Goal: Transaction & Acquisition: Register for event/course

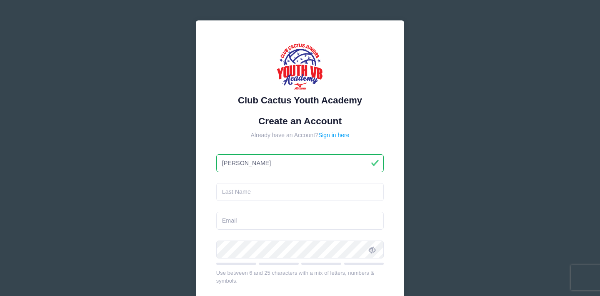
type input "[PERSON_NAME]"
type input "Wellman"
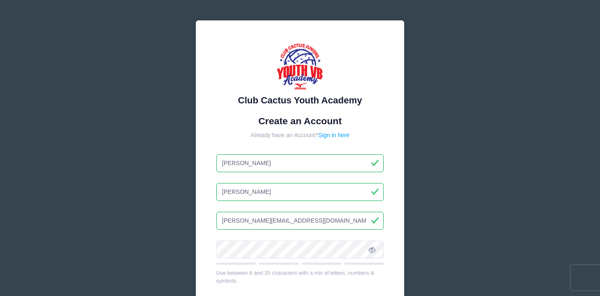
type input "wellman.shelby21@gamil.com"
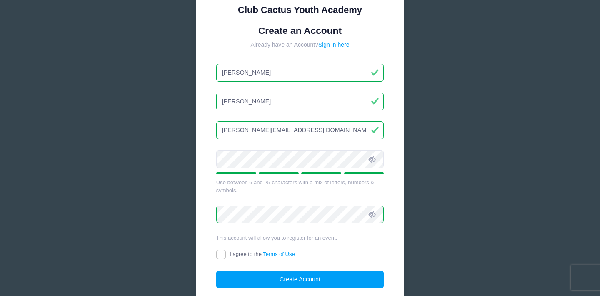
scroll to position [98, 0]
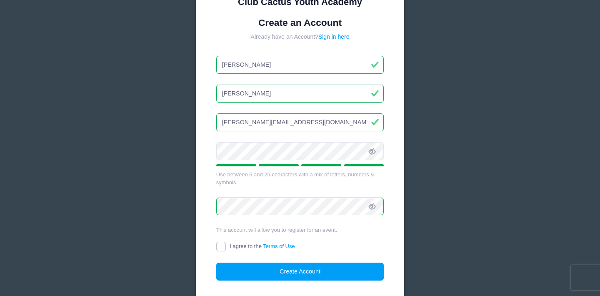
click at [219, 243] on input "I agree to the Terms of Use" at bounding box center [221, 246] width 10 height 10
checkbox input "true"
click at [256, 267] on button "Create Account" at bounding box center [300, 271] width 168 height 18
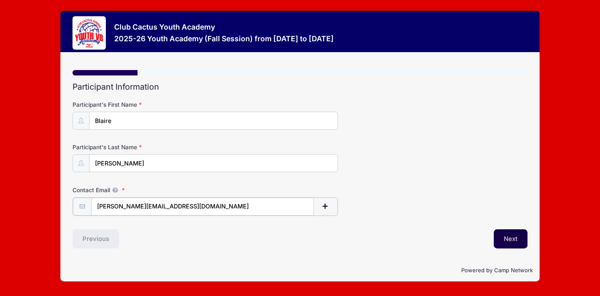
type input "[PERSON_NAME][EMAIL_ADDRESS][DOMAIN_NAME]"
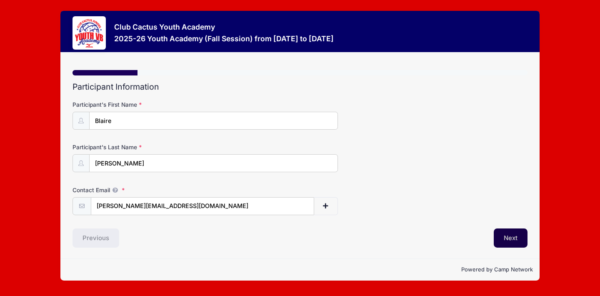
click at [511, 241] on button "Next" at bounding box center [510, 237] width 34 height 19
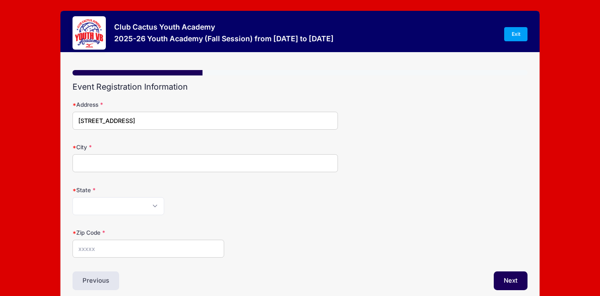
type input "3237 N Dales Crossing Drive"
type input "Tucson"
select select "AZ"
type input "85745"
click at [508, 276] on button "Next" at bounding box center [510, 280] width 34 height 19
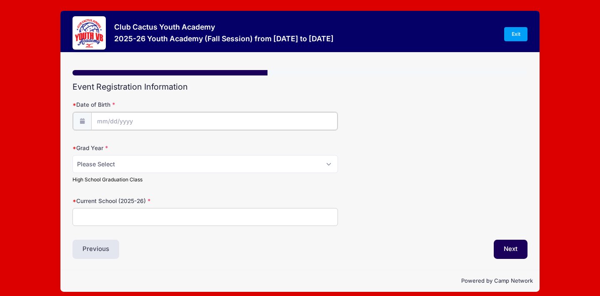
click at [117, 119] on input "Date of Birth" at bounding box center [214, 121] width 246 height 18
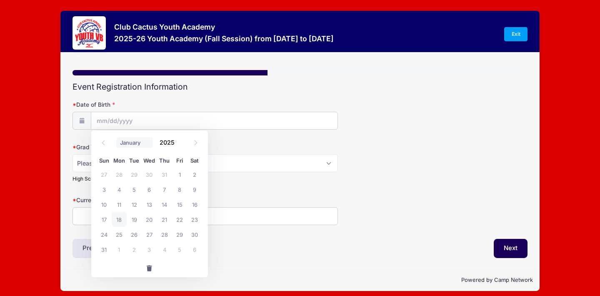
select select "1"
click at [169, 143] on input "2025" at bounding box center [169, 142] width 27 height 12
click at [178, 144] on span at bounding box center [180, 145] width 6 height 6
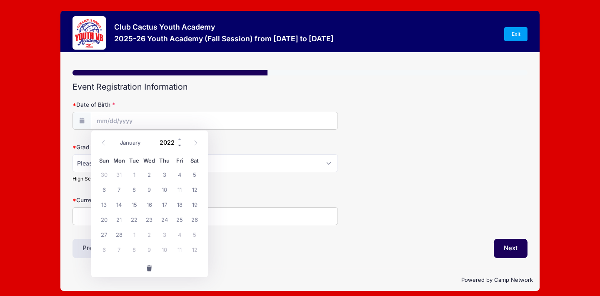
click at [178, 144] on span at bounding box center [180, 145] width 6 height 6
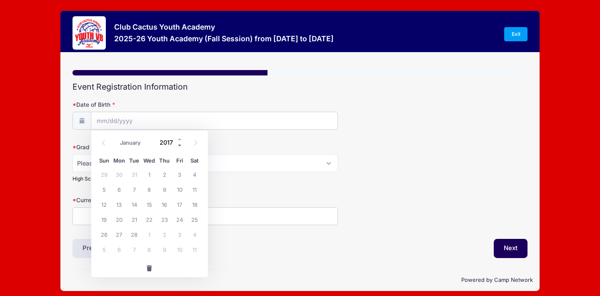
click at [178, 144] on span at bounding box center [180, 145] width 6 height 6
type input "2014"
click at [179, 216] on span "21" at bounding box center [179, 219] width 15 height 15
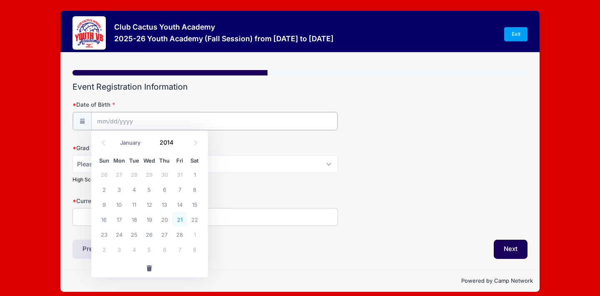
type input "[DATE]"
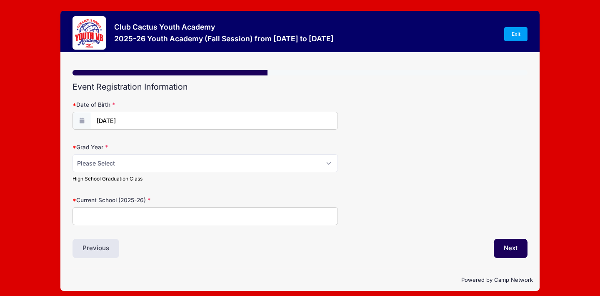
click at [99, 218] on input "Current School (2025-26)" at bounding box center [204, 216] width 265 height 18
type input "Veritas Academy of [GEOGRAPHIC_DATA]"
select select "2032"
click at [512, 245] on button "Next" at bounding box center [510, 248] width 34 height 19
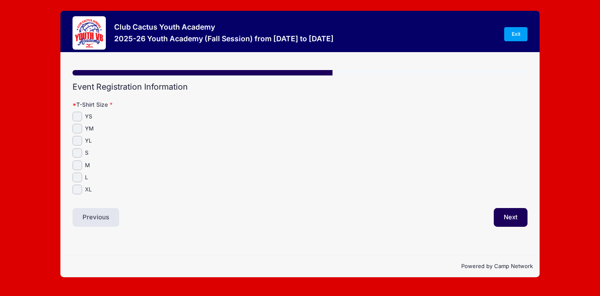
click at [78, 143] on input "YL" at bounding box center [77, 141] width 10 height 10
checkbox input "true"
click at [509, 218] on button "Next" at bounding box center [510, 217] width 34 height 19
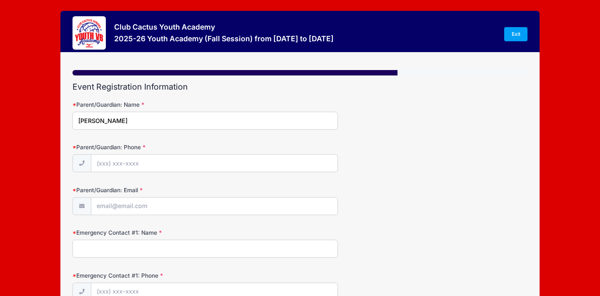
type input "Shelby Wellman"
type input "(612) 810-0181"
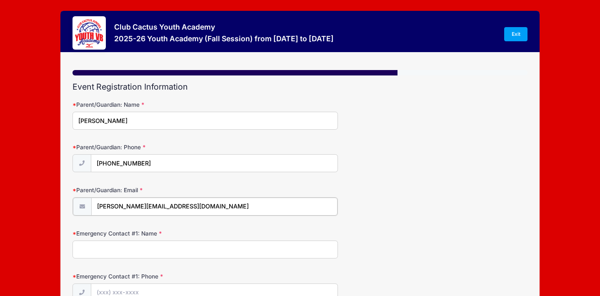
type input "[PERSON_NAME][EMAIL_ADDRESS][DOMAIN_NAME]"
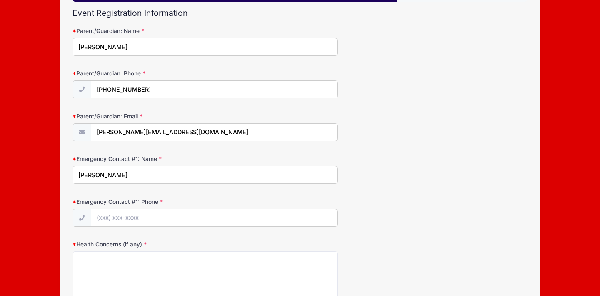
scroll to position [82, 0]
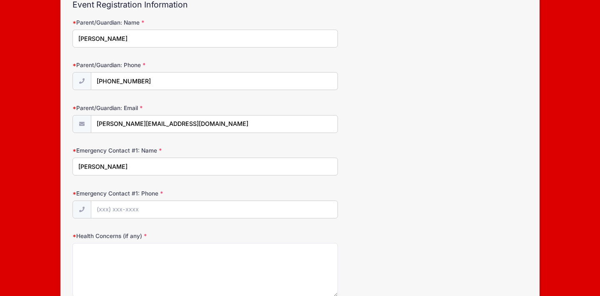
type input "Shelby Wellman"
type input "(612) 810-0181"
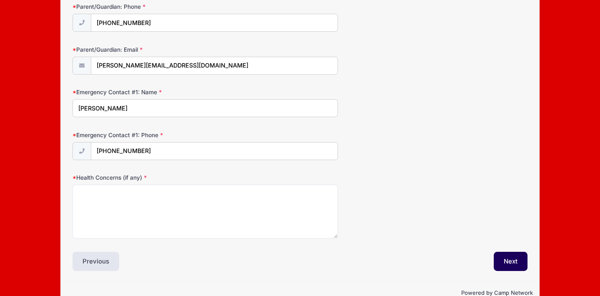
scroll to position [141, 0]
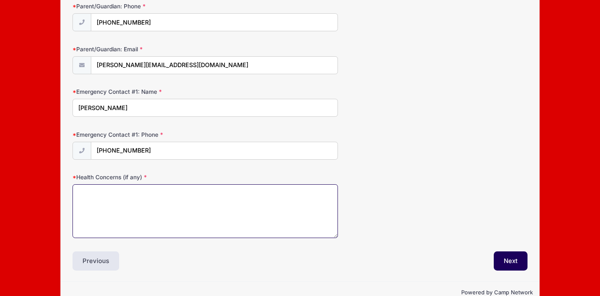
click at [302, 214] on textarea "Health Concerns (if any)" at bounding box center [204, 211] width 265 height 54
type textarea "None"
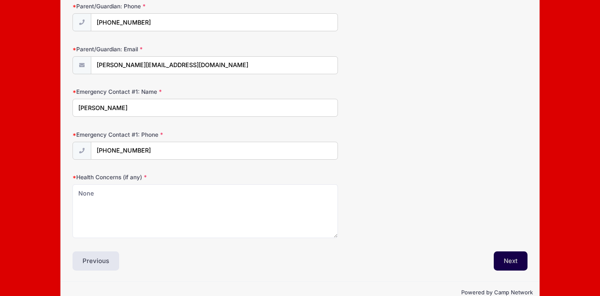
click at [512, 258] on button "Next" at bounding box center [510, 260] width 34 height 19
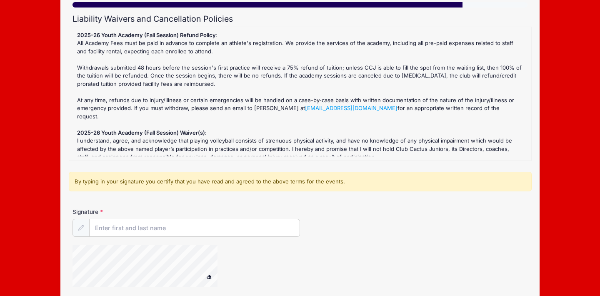
scroll to position [68, 0]
click at [104, 224] on input "Signature" at bounding box center [195, 228] width 210 height 18
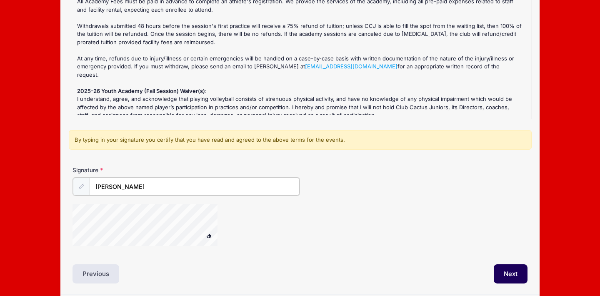
scroll to position [138, 0]
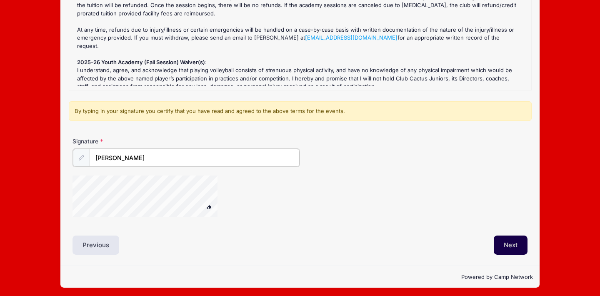
type input "Shelby Wellman"
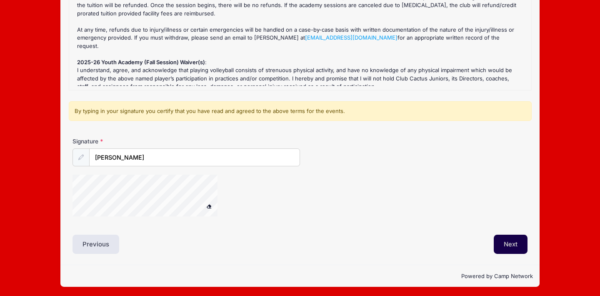
click at [502, 243] on button "Next" at bounding box center [510, 243] width 34 height 19
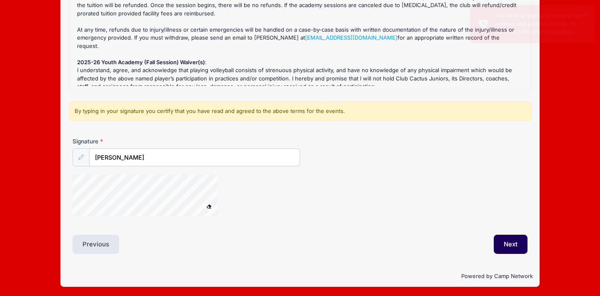
click at [249, 193] on div at bounding box center [223, 196] width 303 height 44
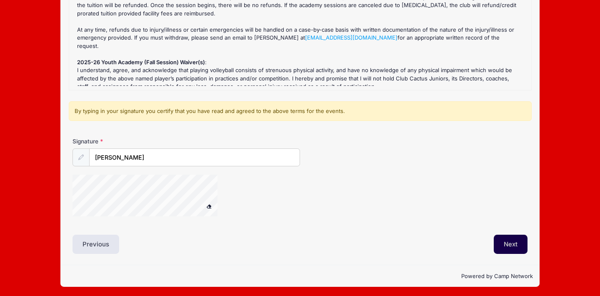
click at [504, 240] on button "Next" at bounding box center [510, 243] width 34 height 19
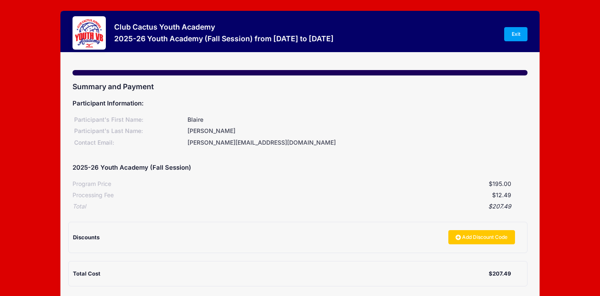
scroll to position [0, 0]
click at [475, 238] on link "Add Discount Code" at bounding box center [481, 237] width 67 height 14
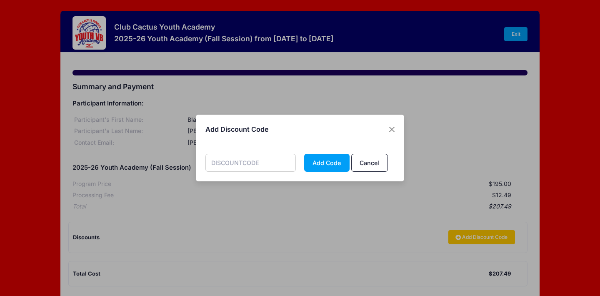
click at [259, 158] on input "text" at bounding box center [250, 163] width 91 height 18
type input "HEAT"
click at [329, 163] on button "Add Code" at bounding box center [326, 163] width 45 height 18
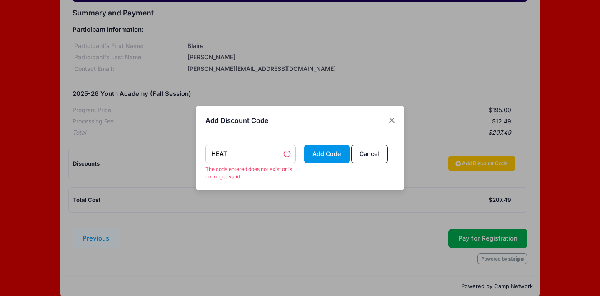
scroll to position [82, 0]
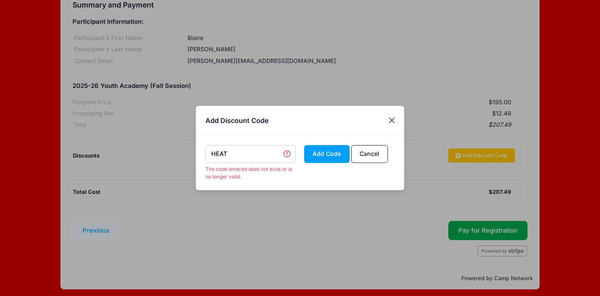
click at [391, 122] on button "Close" at bounding box center [391, 120] width 15 height 15
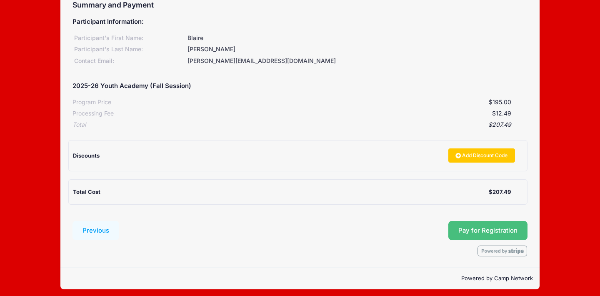
click at [475, 228] on span "Pay for Registration" at bounding box center [487, 229] width 59 height 7
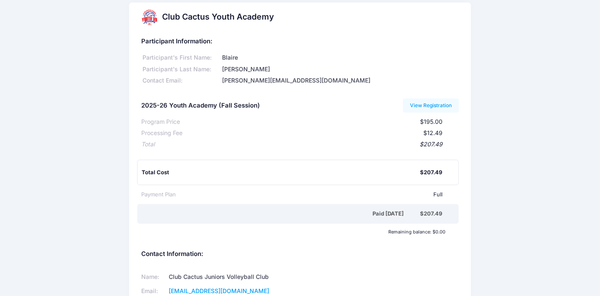
scroll to position [15, 0]
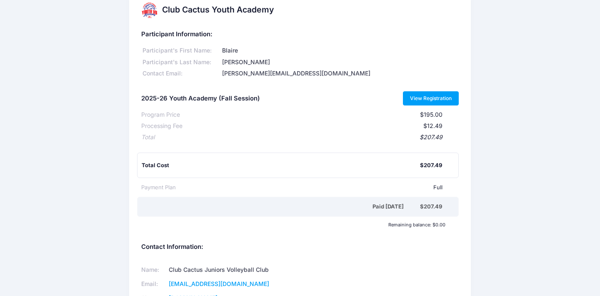
click at [422, 95] on link "View Registration" at bounding box center [431, 98] width 56 height 14
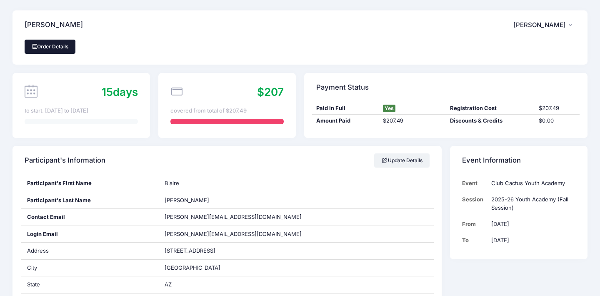
click at [60, 41] on link "Order Details" at bounding box center [50, 47] width 51 height 14
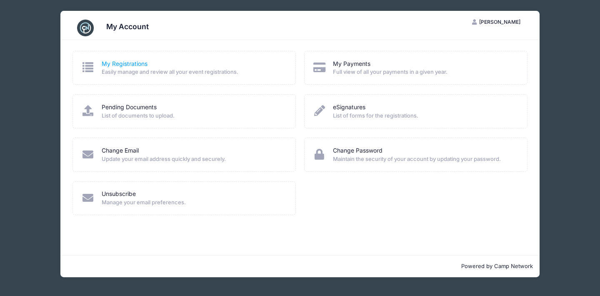
click at [115, 65] on link "My Registrations" at bounding box center [125, 64] width 46 height 9
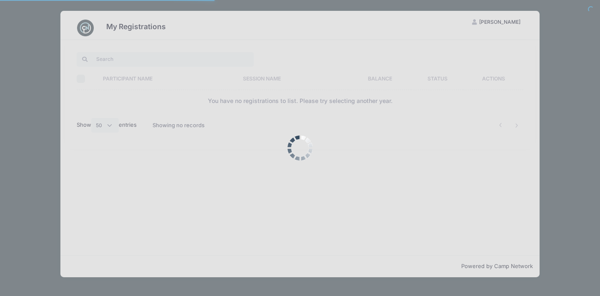
select select "50"
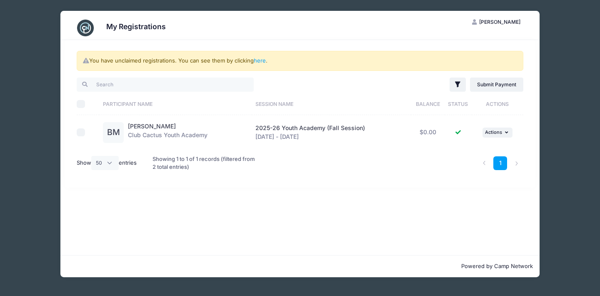
click at [413, 213] on div "You have unclaimed registrations. You can see them by clicking here . Filter Fi…" at bounding box center [299, 147] width 479 height 215
click at [560, 80] on div "My Registrations SW Shelby Wellman My Account Logout You have unclaimed registr…" at bounding box center [299, 144] width 575 height 288
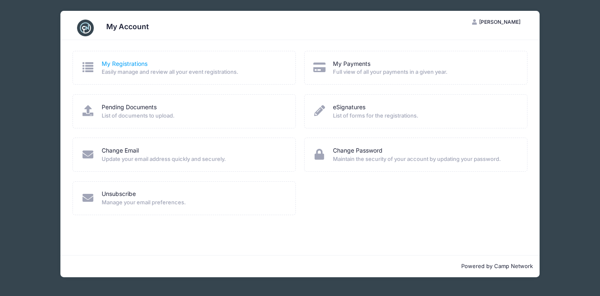
click at [135, 64] on link "My Registrations" at bounding box center [125, 64] width 46 height 9
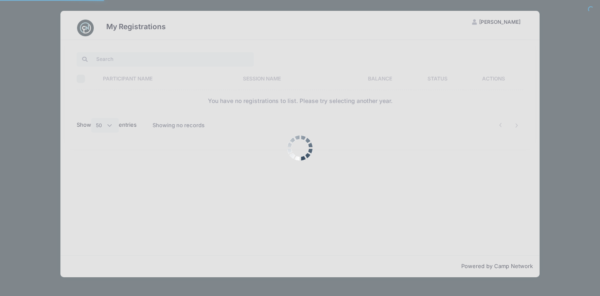
select select "50"
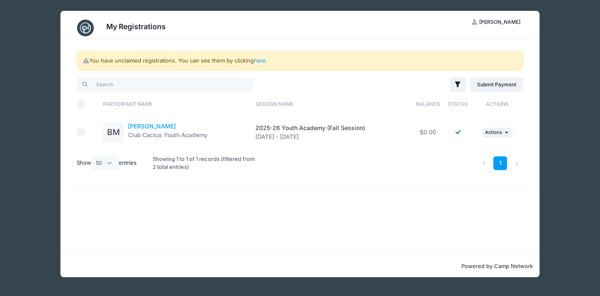
click at [142, 125] on link "[PERSON_NAME]" at bounding box center [152, 125] width 48 height 7
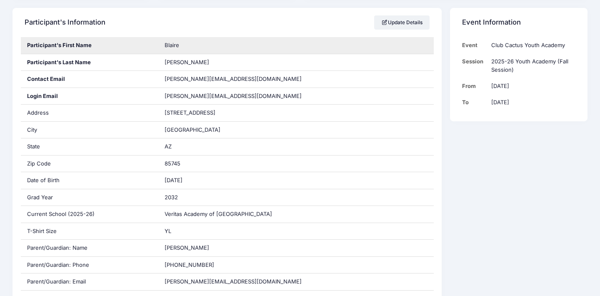
scroll to position [27, 0]
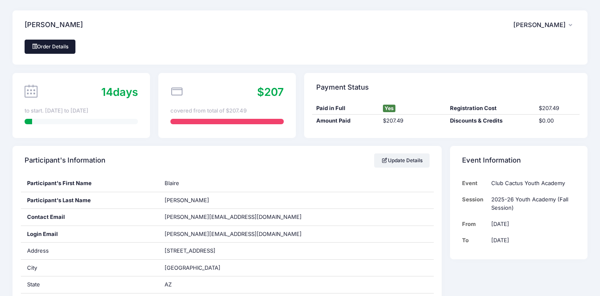
click at [52, 48] on link "Order Details" at bounding box center [50, 47] width 51 height 14
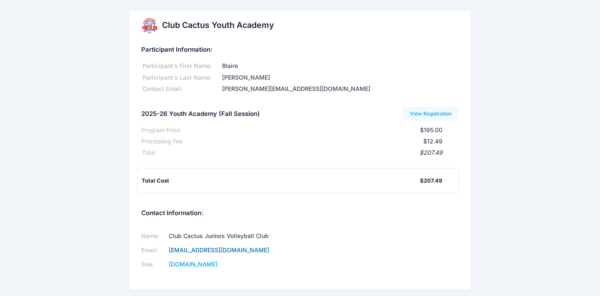
click at [184, 246] on link "[EMAIL_ADDRESS][DOMAIN_NAME]" at bounding box center [219, 249] width 100 height 7
